Goal: Task Accomplishment & Management: Manage account settings

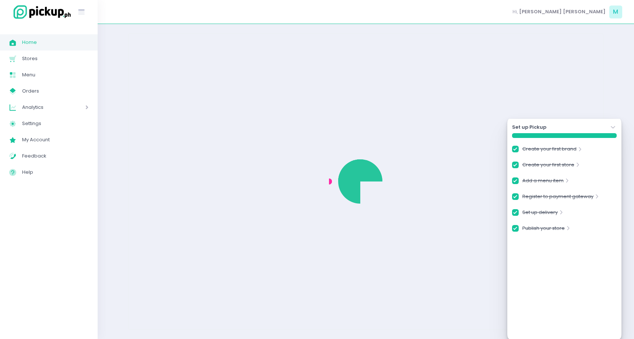
checkbox input "true"
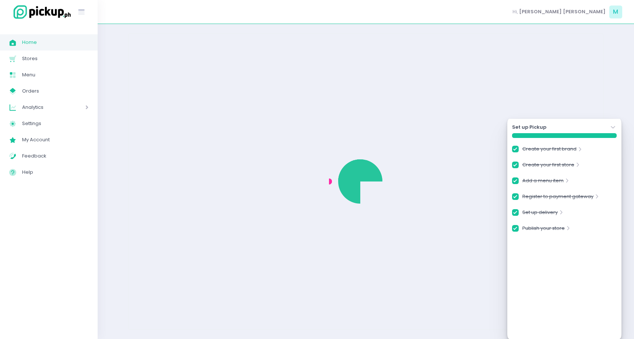
checkbox input "true"
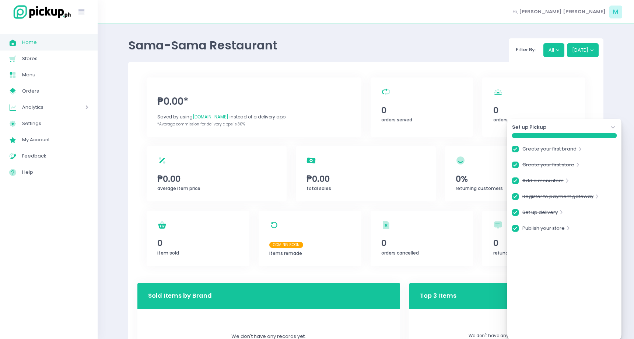
click at [612, 125] on icon "Stockholm-icons / Navigation / Angle-down Created with Sketch." at bounding box center [613, 126] width 7 height 7
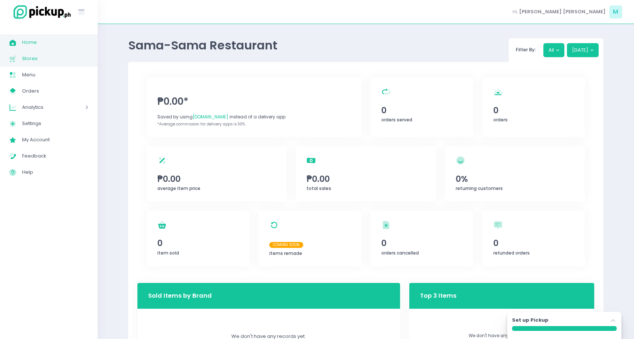
click at [20, 57] on span "Stores Created with Sketch." at bounding box center [15, 59] width 13 height 10
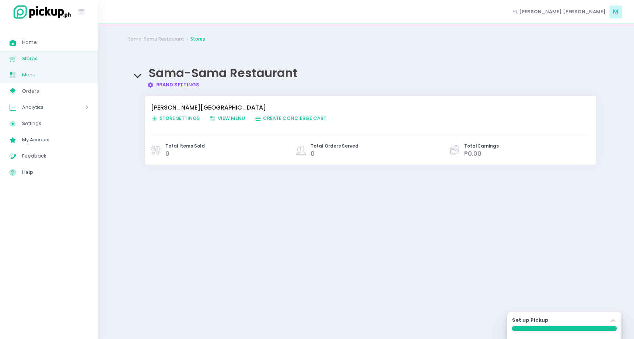
click at [36, 74] on span "Menu" at bounding box center [55, 75] width 66 height 10
